Goal: Entertainment & Leisure: Consume media (video, audio)

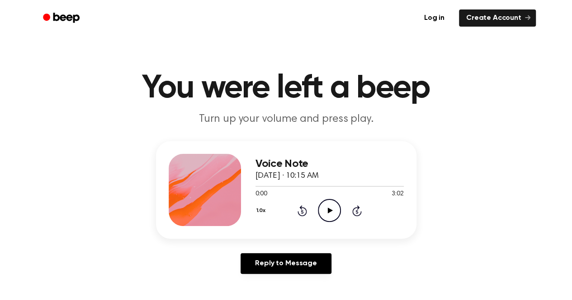
click at [332, 213] on icon "Play Audio" at bounding box center [329, 210] width 23 height 23
click at [320, 208] on icon "Pause Audio" at bounding box center [329, 210] width 23 height 23
click at [305, 207] on icon "Rewind 5 seconds" at bounding box center [302, 211] width 10 height 12
click at [321, 213] on icon "Play Audio" at bounding box center [329, 210] width 23 height 23
click at [331, 205] on icon "Pause Audio" at bounding box center [329, 210] width 23 height 23
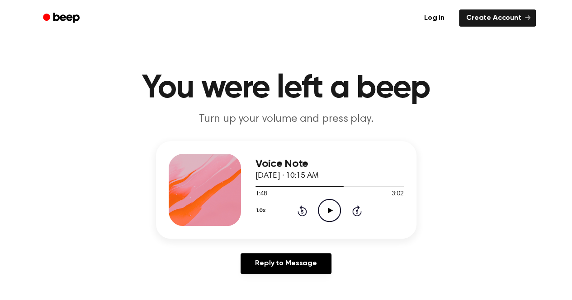
click at [327, 207] on icon "Play Audio" at bounding box center [329, 210] width 23 height 23
click at [330, 216] on icon "Pause Audio" at bounding box center [329, 210] width 23 height 23
click at [299, 210] on icon "Rewind 5 seconds" at bounding box center [302, 211] width 10 height 12
click at [326, 214] on icon "Play Audio" at bounding box center [329, 210] width 23 height 23
